Goal: Task Accomplishment & Management: Complete application form

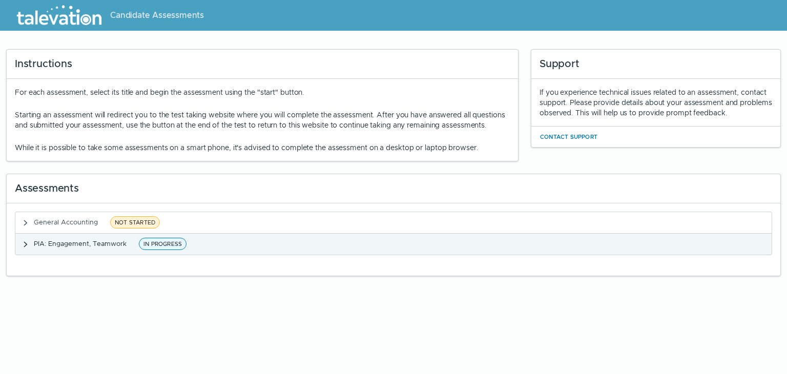
click at [114, 248] on span "PIA: Engagement, Teamwork" at bounding box center [80, 243] width 93 height 9
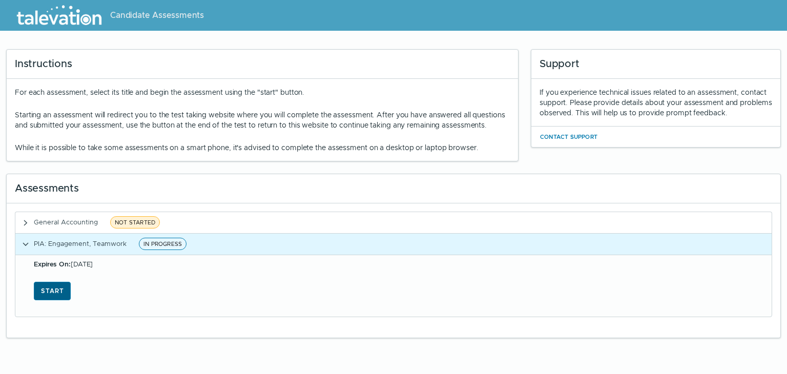
drag, startPoint x: 114, startPoint y: 253, endPoint x: 52, endPoint y: 300, distance: 77.2
click at [52, 300] on div "PIA: Engagement, Teamwork IN PROGRESS Expires On: [DATE] Start" at bounding box center [394, 275] width 758 height 84
click at [52, 300] on button "Start" at bounding box center [52, 291] width 37 height 18
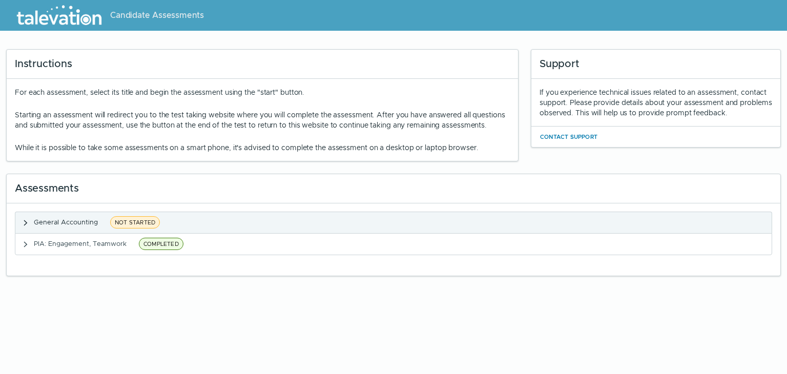
click at [59, 226] on clr-accordion-title "General Accounting NOT STARTED" at bounding box center [98, 222] width 129 height 13
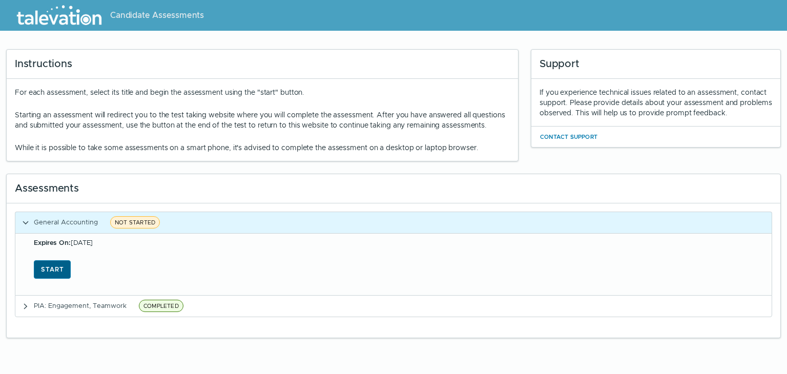
click at [58, 278] on button "Start" at bounding box center [52, 269] width 37 height 18
